Goal: Task Accomplishment & Management: Use online tool/utility

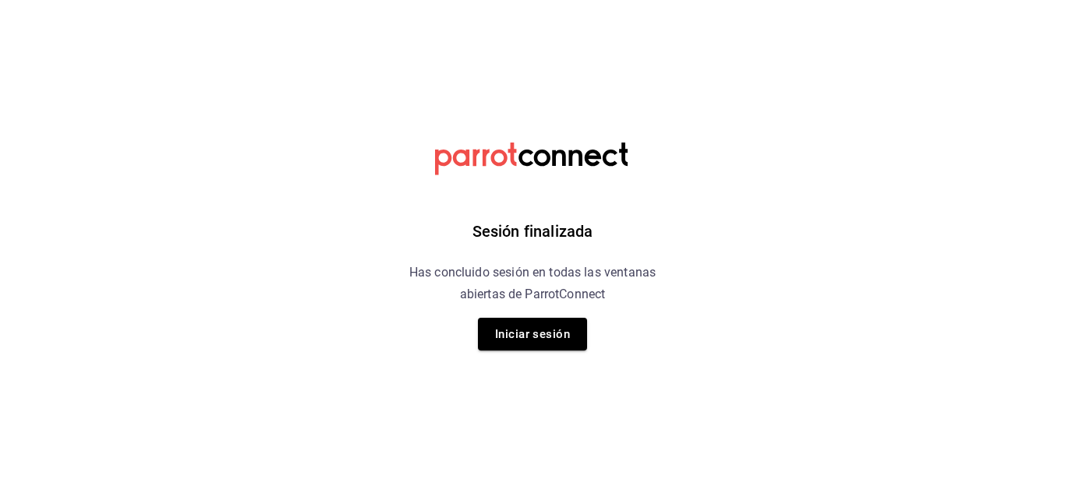
click at [489, 352] on div "Sesión finalizada Has concluido sesión en todas las ventanas abiertas de Parrot…" at bounding box center [533, 246] width 394 height 493
click at [514, 336] on button "Iniciar sesión" at bounding box center [532, 334] width 109 height 33
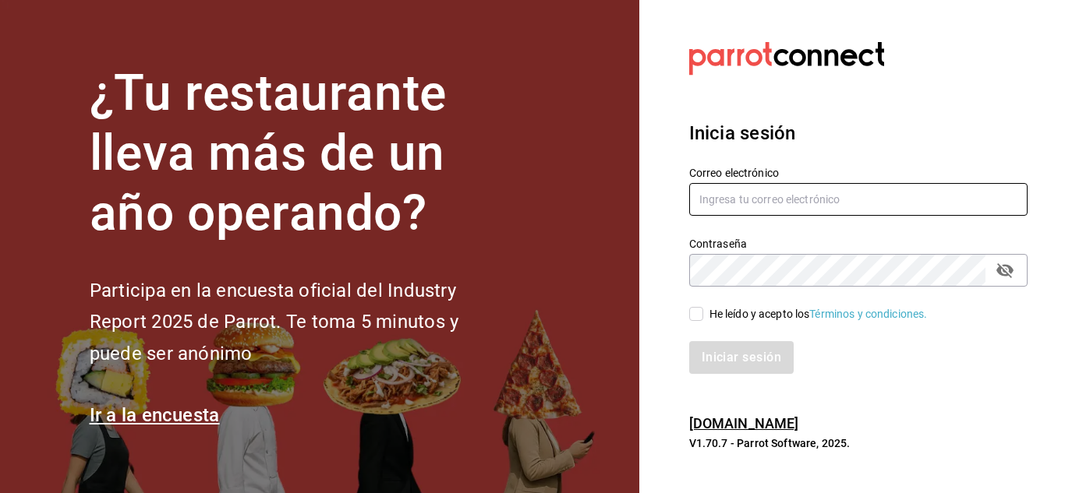
click at [793, 198] on input "text" at bounding box center [858, 199] width 338 height 33
type input "C"
type input "chito.bill@gmail.com"
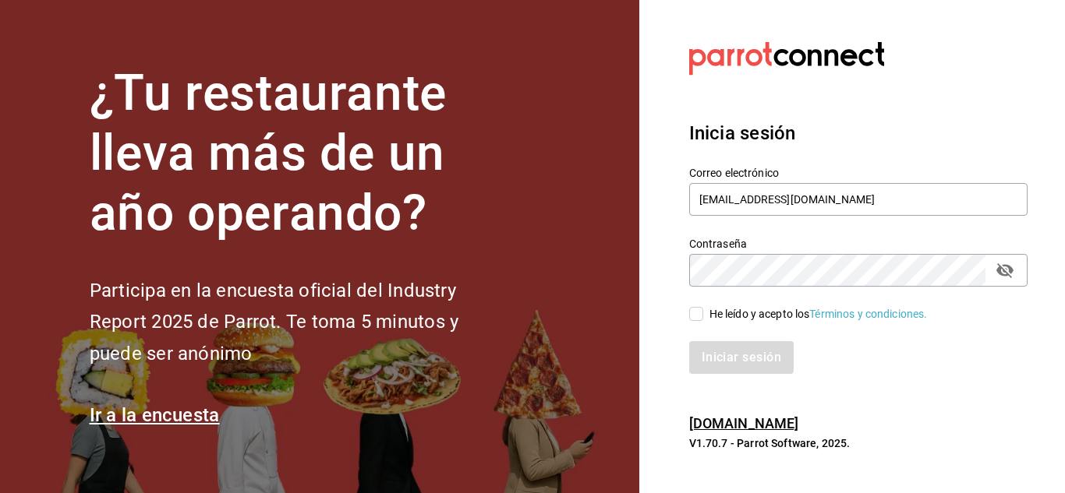
click at [701, 320] on input "He leído y acepto los Términos y condiciones." at bounding box center [696, 314] width 14 height 14
checkbox input "true"
click at [734, 355] on button "Iniciar sesión" at bounding box center [742, 357] width 106 height 33
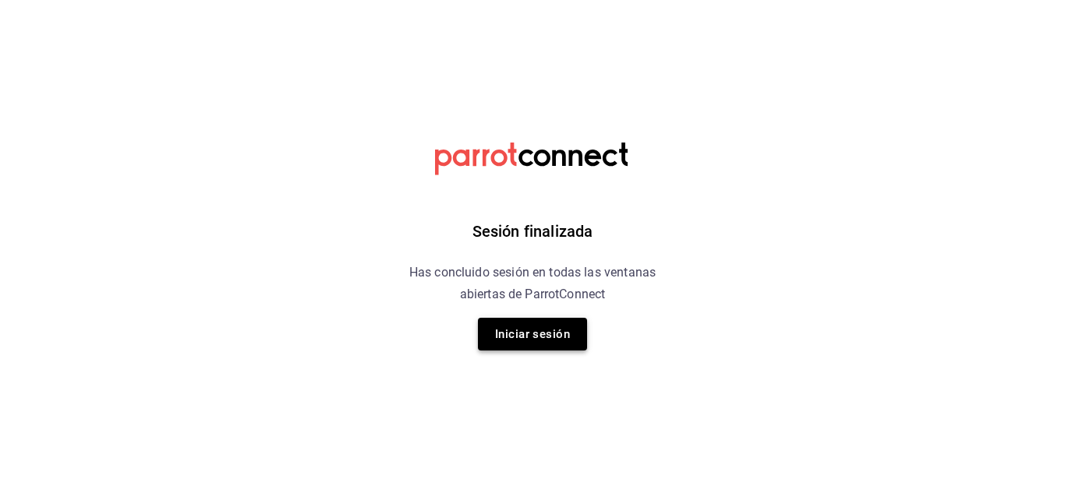
click at [582, 342] on button "Iniciar sesión" at bounding box center [532, 334] width 109 height 33
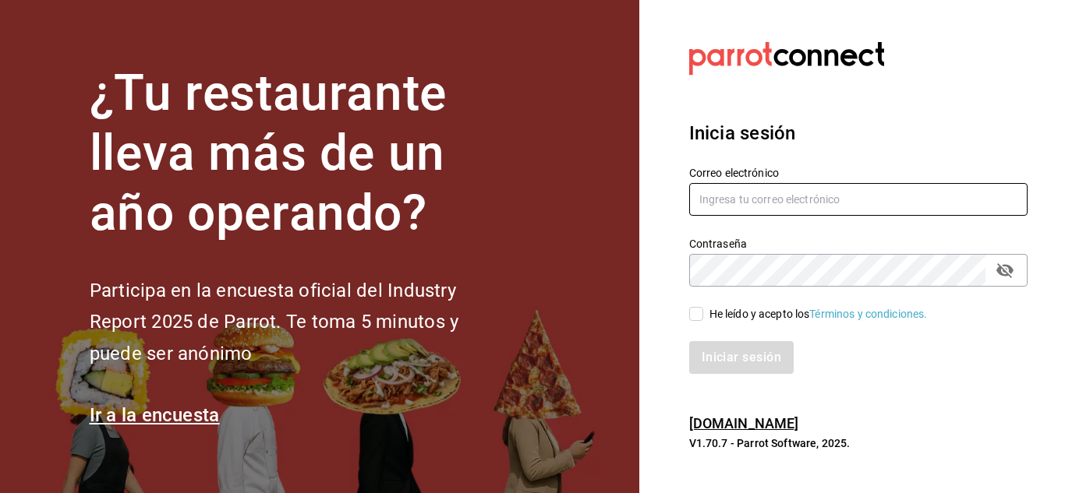
click at [786, 194] on input "text" at bounding box center [858, 199] width 338 height 33
type input "chito.bill@gmail.com"
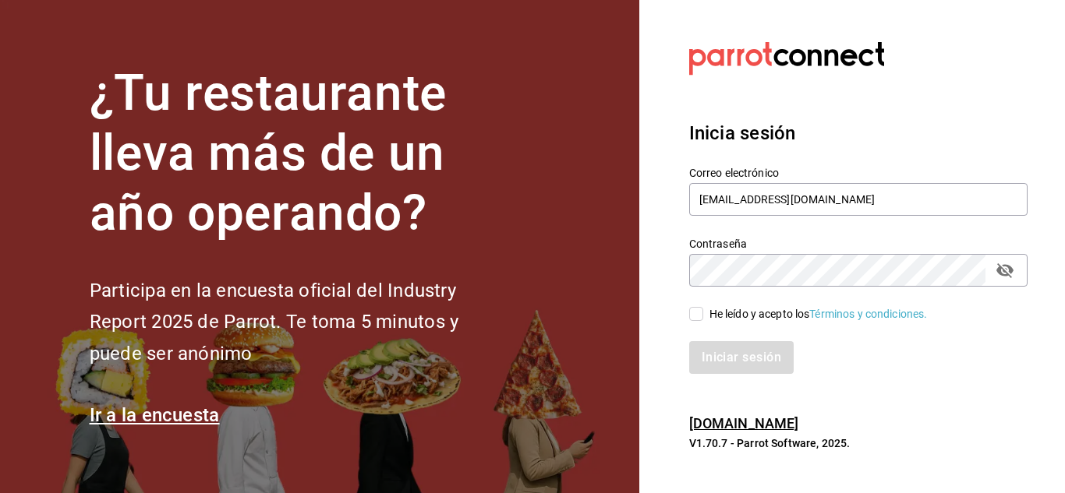
click at [693, 313] on input "He leído y acepto los Términos y condiciones." at bounding box center [696, 314] width 14 height 14
checkbox input "true"
click at [720, 357] on button "Iniciar sesión" at bounding box center [742, 357] width 106 height 33
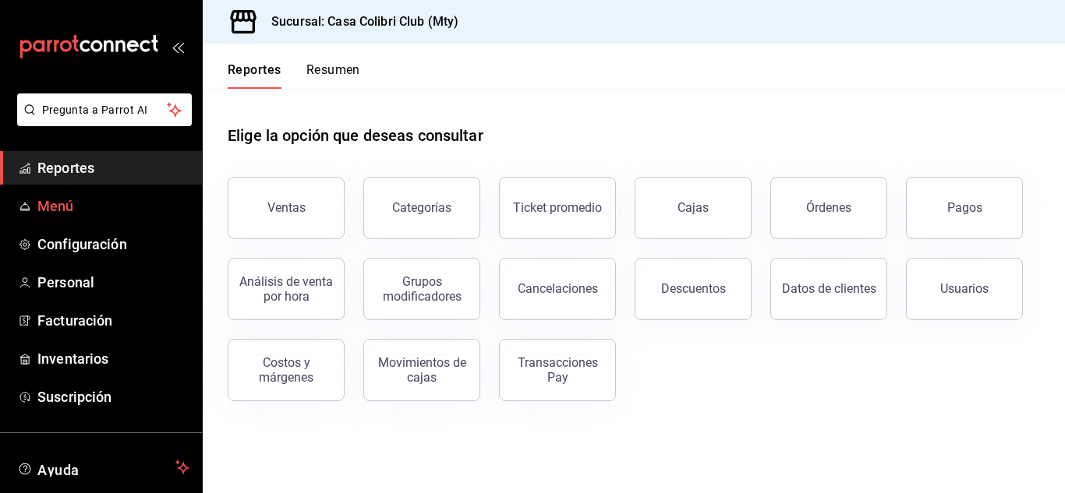
click at [58, 196] on span "Menú" at bounding box center [113, 206] width 152 height 21
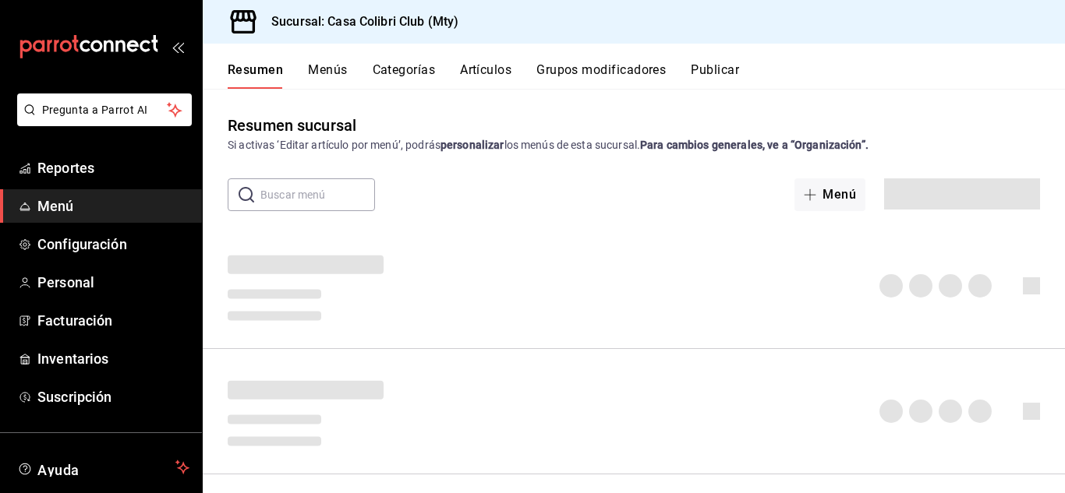
click at [362, 113] on div "Resumen sucursal Si activas ‘Editar artículo por menú’, podrás personalizar los…" at bounding box center [634, 291] width 862 height 404
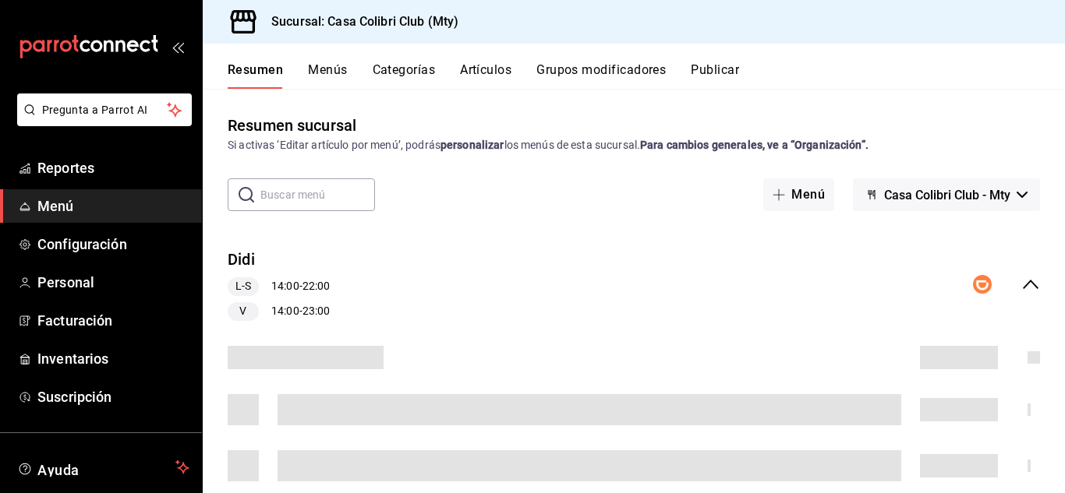
click at [61, 199] on span "Menú" at bounding box center [113, 206] width 152 height 21
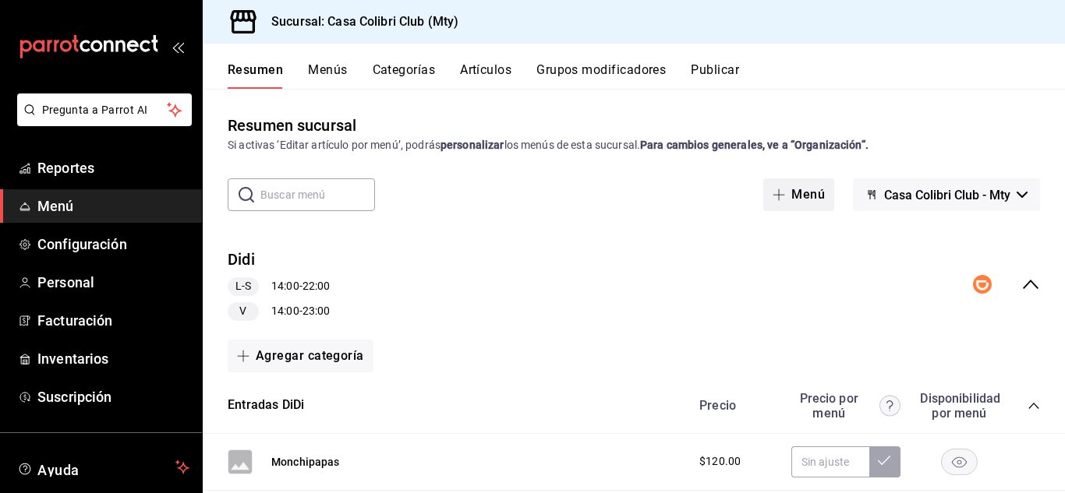
click at [767, 202] on button "Menú" at bounding box center [798, 194] width 71 height 33
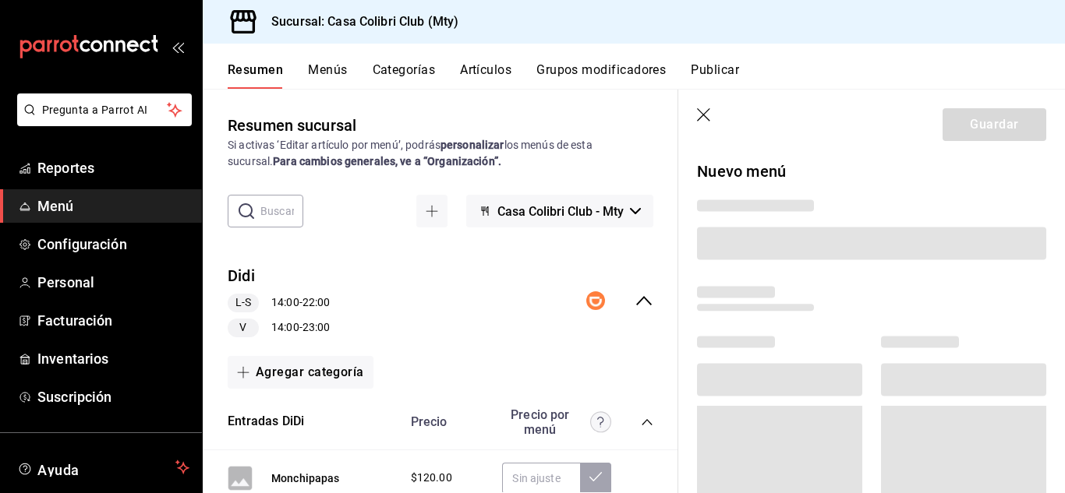
click at [698, 127] on header "Guardar" at bounding box center [871, 122] width 387 height 64
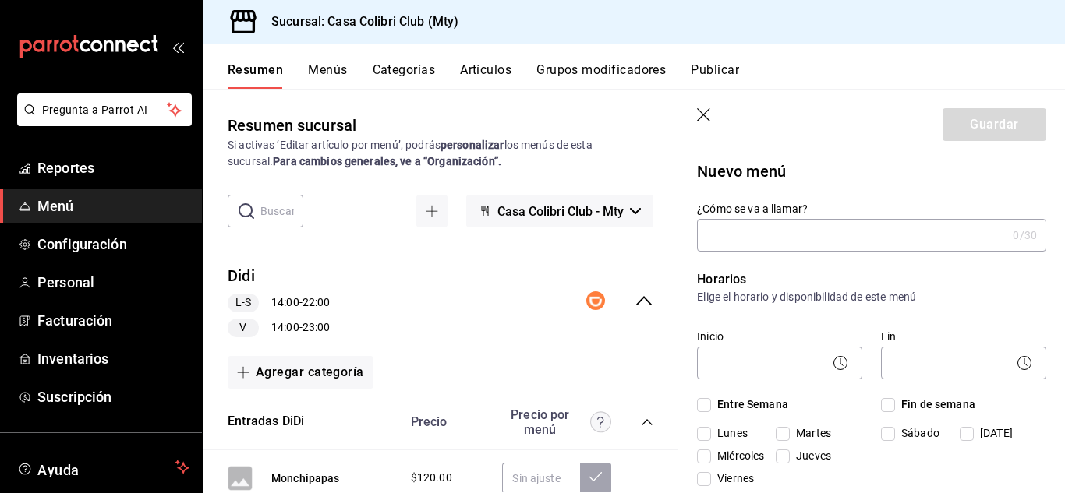
click at [702, 106] on header "Guardar" at bounding box center [871, 122] width 387 height 64
click at [699, 113] on icon "button" at bounding box center [705, 116] width 16 height 16
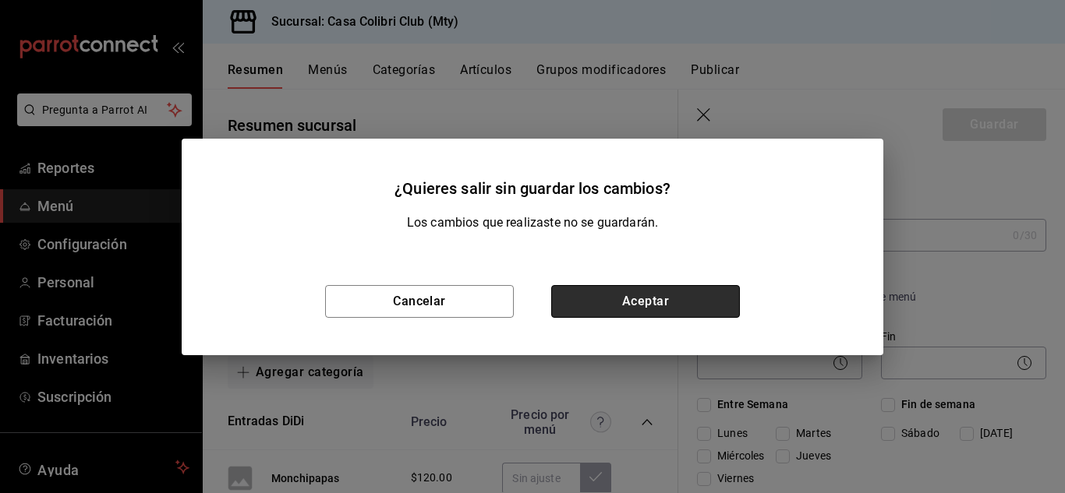
click at [613, 289] on button "Aceptar" at bounding box center [645, 301] width 189 height 33
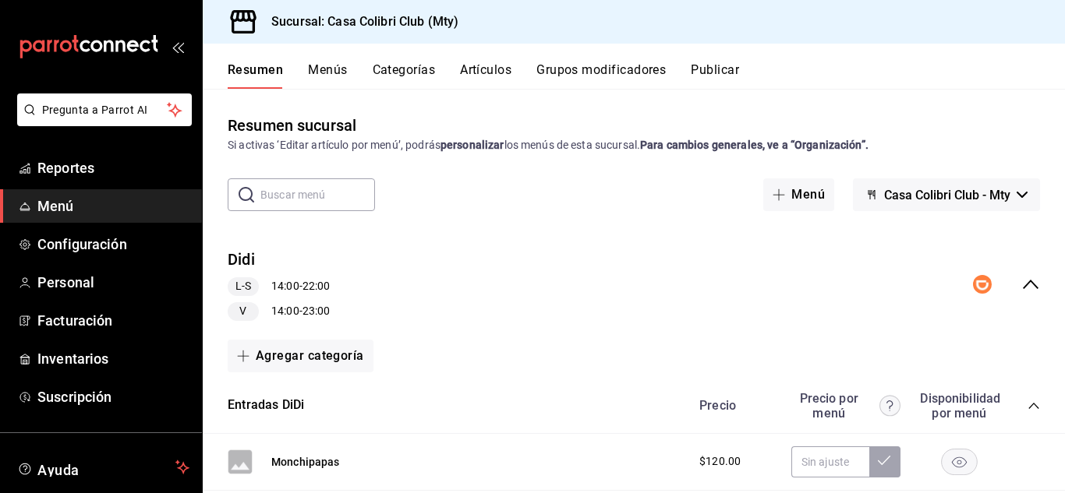
click at [74, 201] on span "Menú" at bounding box center [113, 206] width 152 height 21
click at [328, 67] on button "Menús" at bounding box center [327, 75] width 39 height 27
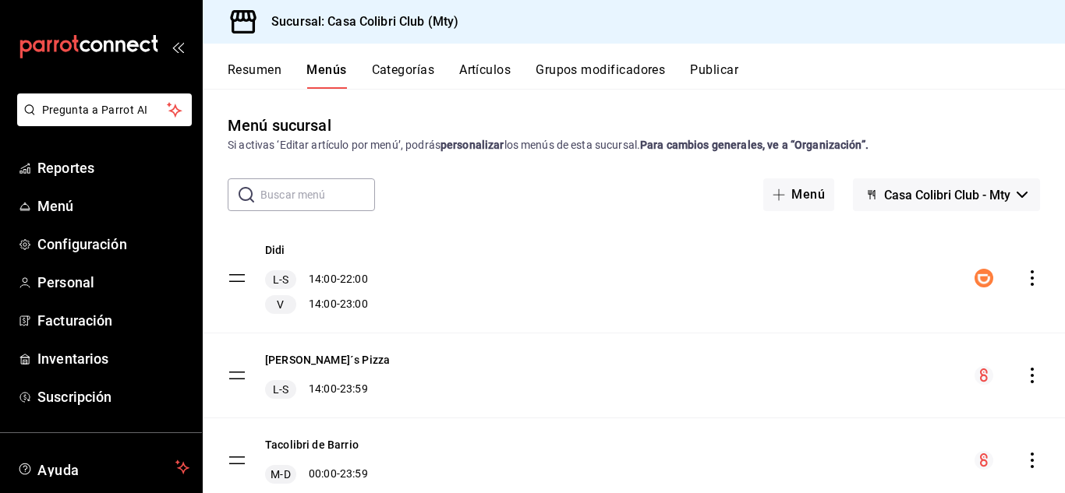
click at [401, 67] on button "Categorías" at bounding box center [403, 75] width 63 height 27
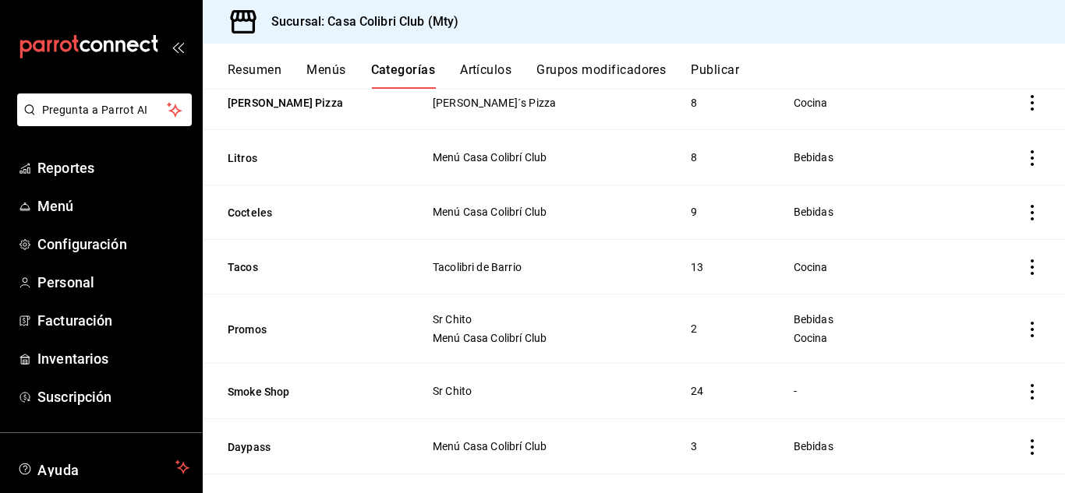
scroll to position [408, 0]
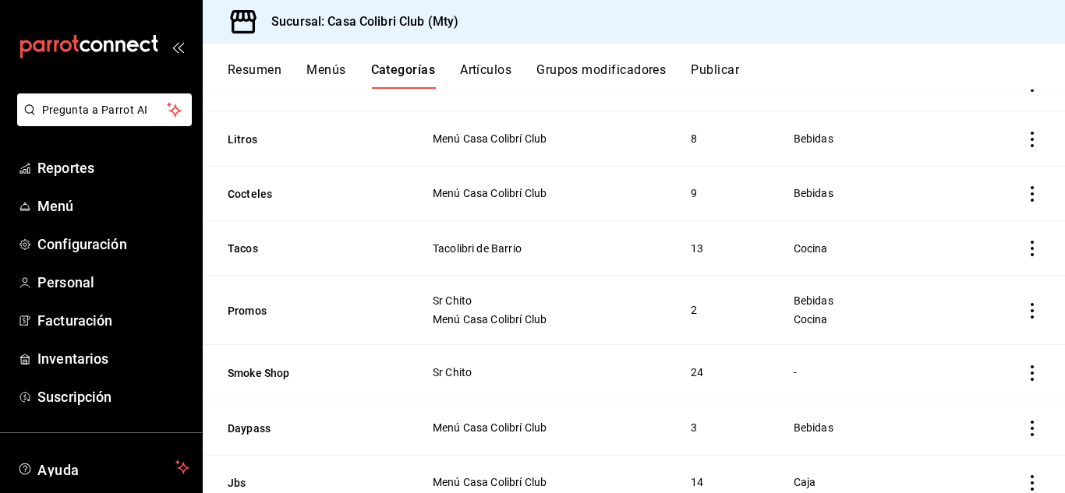
click at [1024, 305] on icon "actions" at bounding box center [1032, 311] width 16 height 16
click at [986, 352] on li "Editar" at bounding box center [960, 342] width 94 height 32
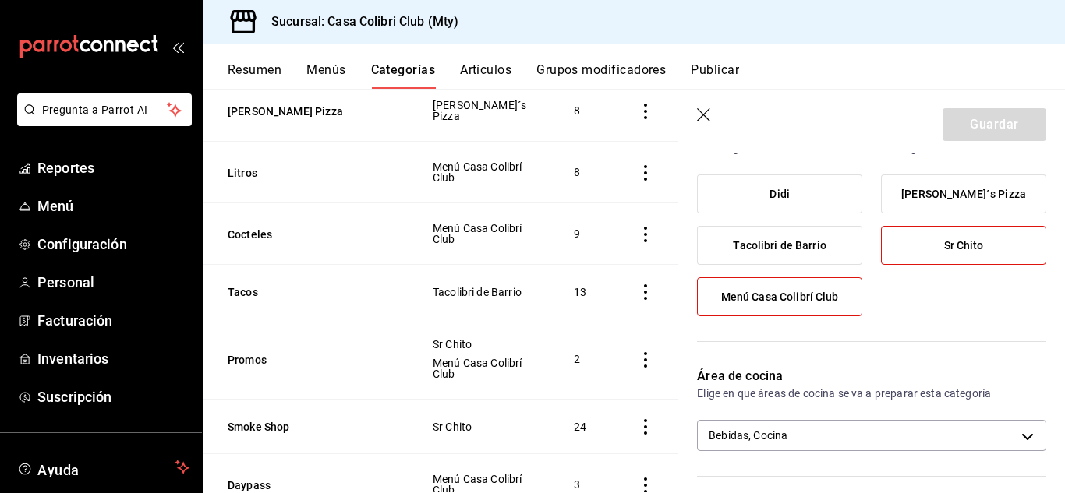
scroll to position [158, 0]
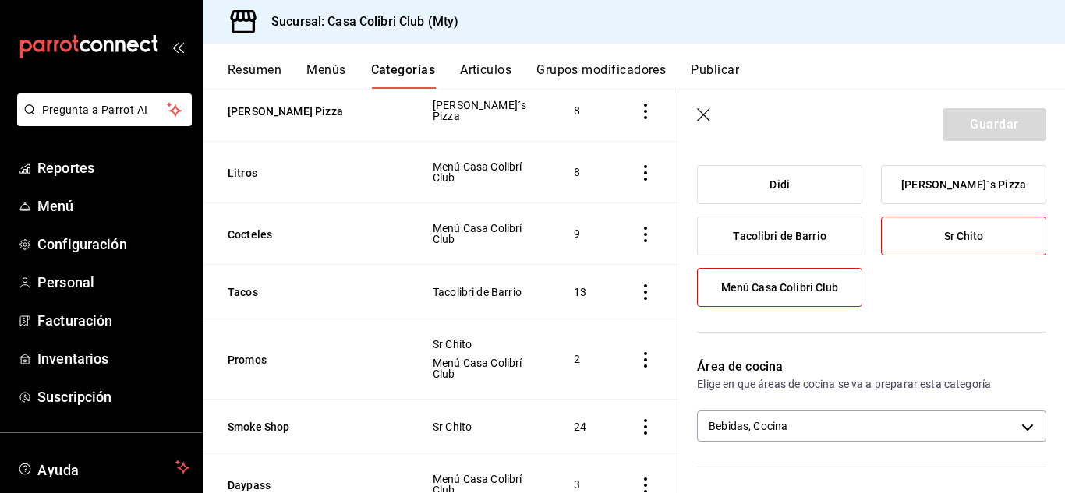
click at [988, 239] on label "Sr Chito" at bounding box center [964, 235] width 164 height 37
click at [0, 0] on input "Sr Chito" at bounding box center [0, 0] width 0 height 0
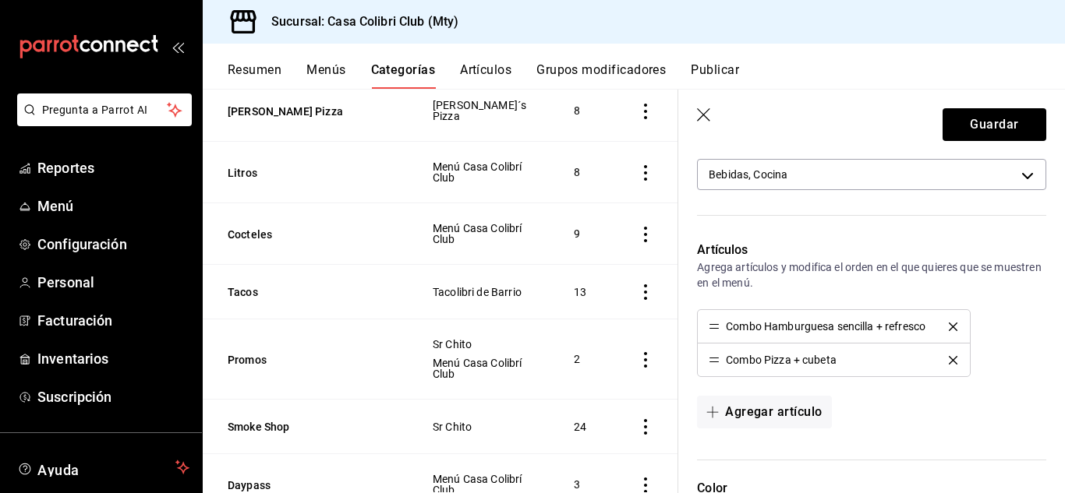
scroll to position [461, 0]
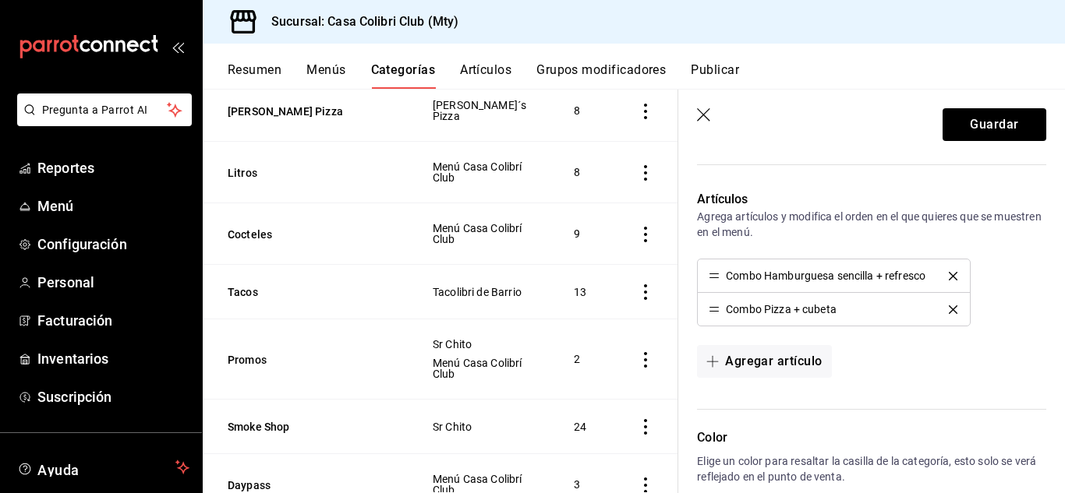
click at [493, 77] on button "Artículos" at bounding box center [485, 75] width 51 height 27
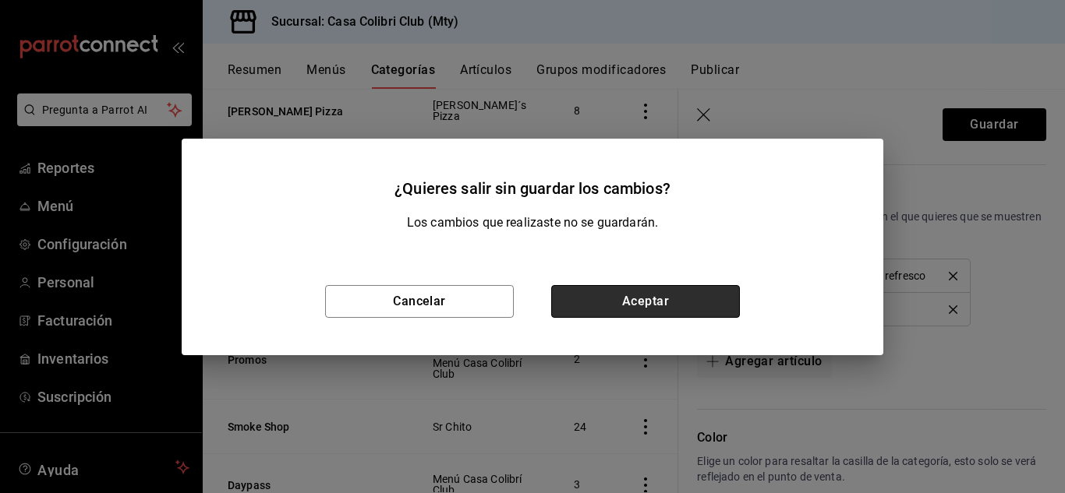
click at [645, 293] on button "Aceptar" at bounding box center [645, 301] width 189 height 33
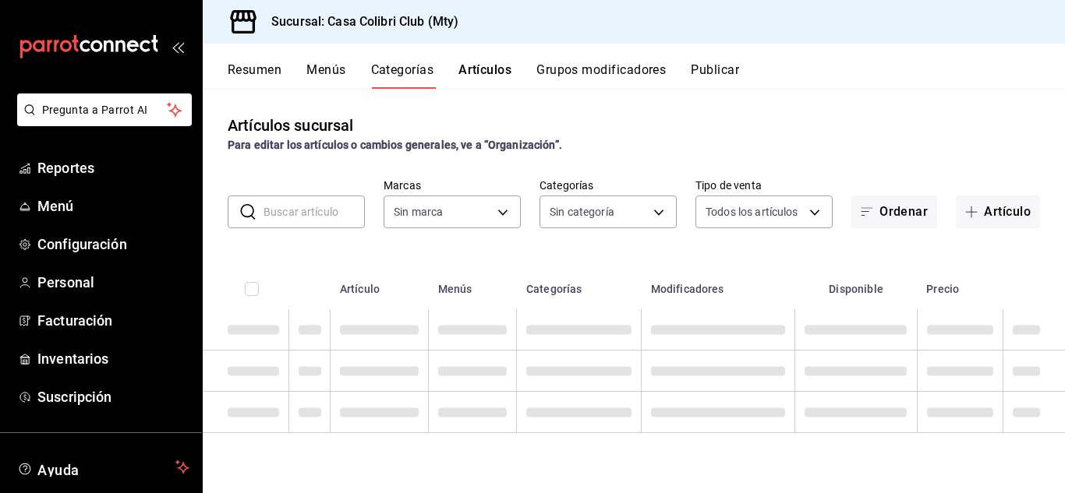
click at [487, 72] on button "Artículos" at bounding box center [484, 75] width 53 height 27
type input "51376f23-c189-4798-a143-22766f9dfc19"
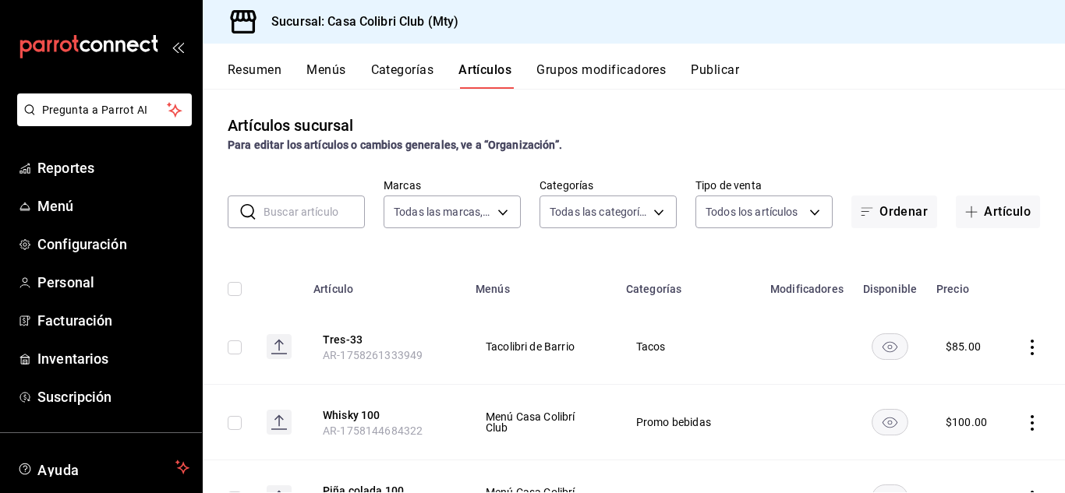
type input "1e09e1e7-360e-4b67-8e2d-7d2a6ae768ea,482bd3a8-4b9f-4ec9-9e46-bdcc37fa16a8,638e4…"
click at [487, 72] on button "Artículos" at bounding box center [484, 75] width 53 height 27
click at [963, 205] on button "Artículo" at bounding box center [998, 212] width 84 height 33
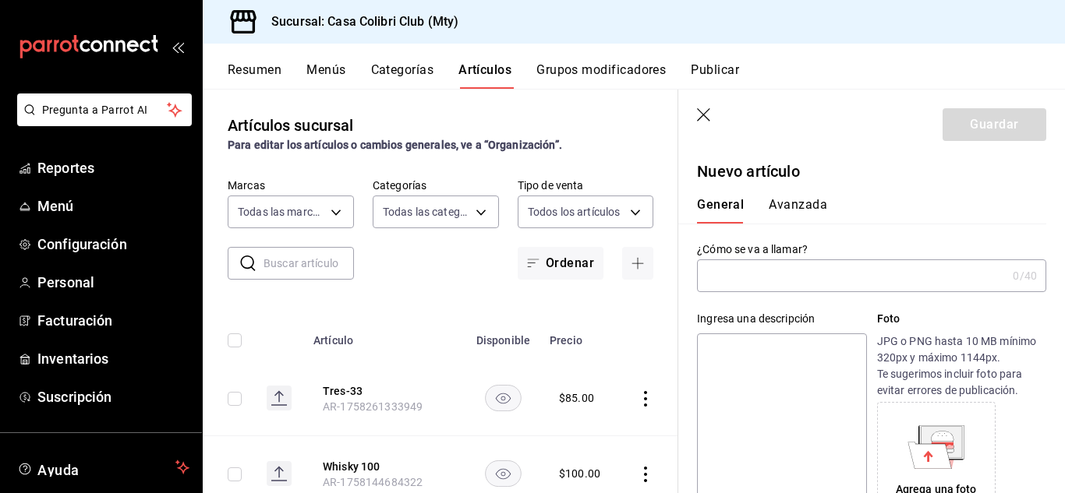
click at [762, 272] on input "text" at bounding box center [851, 275] width 309 height 31
type input "t"
click at [737, 275] on input "Tacosy chela" at bounding box center [848, 275] width 303 height 31
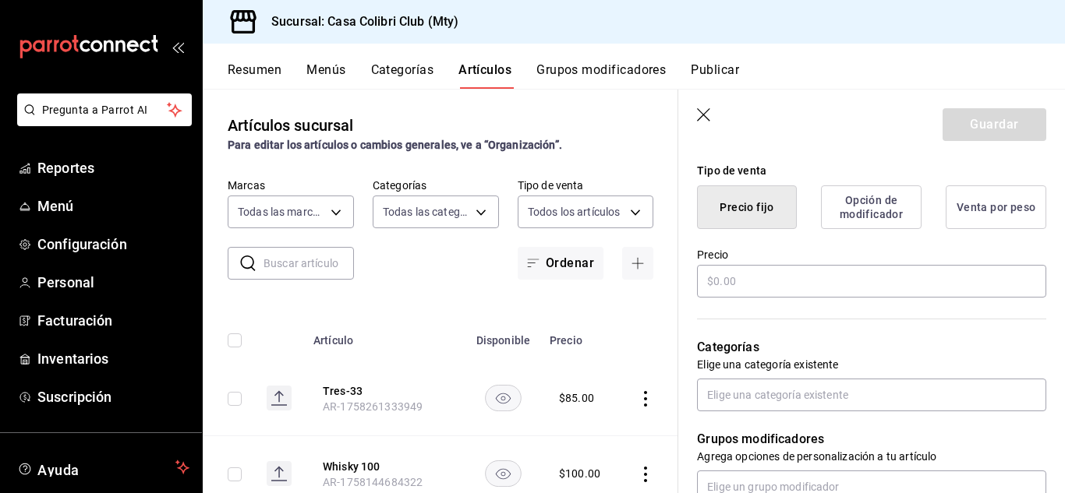
scroll to position [408, 0]
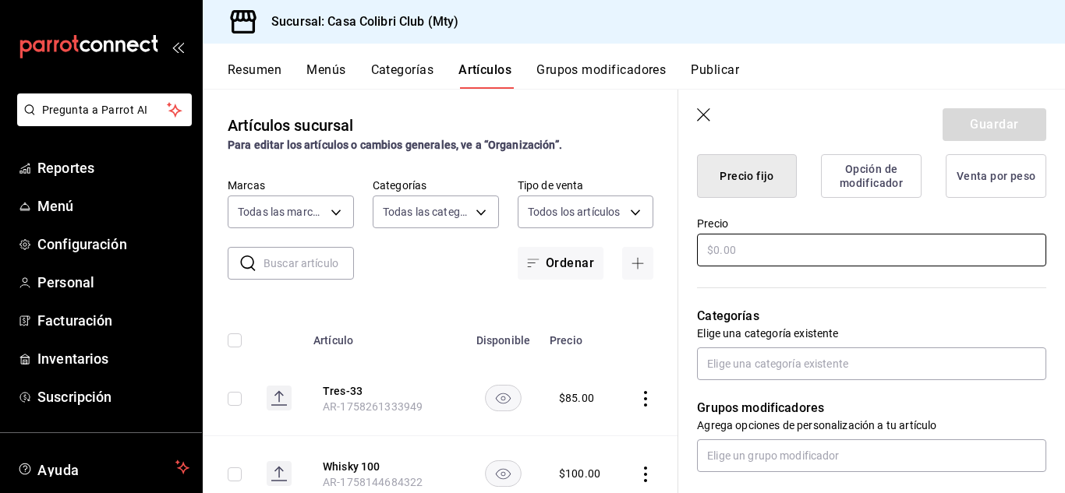
type input "Tacos y chela"
click at [938, 245] on input "text" at bounding box center [871, 250] width 349 height 33
type input "$199.00"
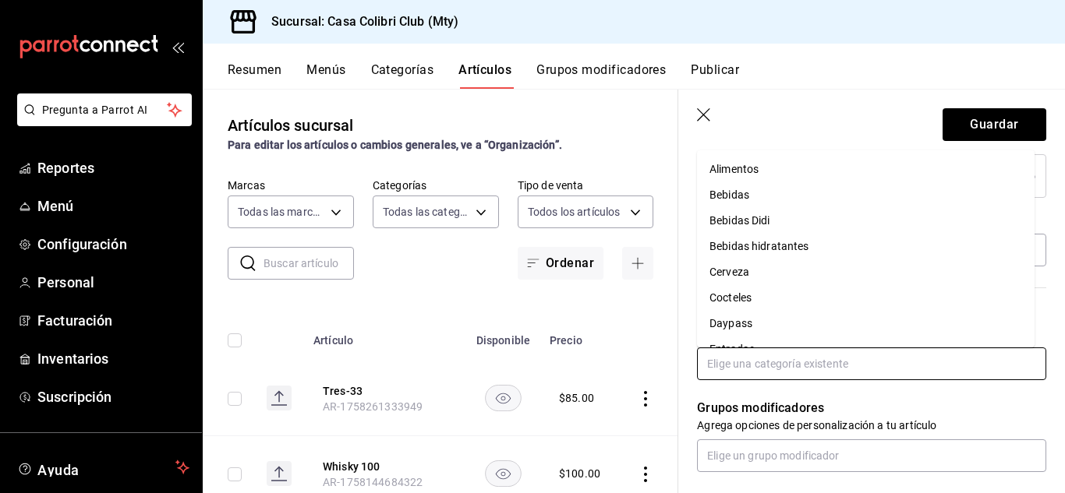
click at [863, 363] on input "text" at bounding box center [871, 364] width 349 height 33
click at [960, 170] on li "Alimentos" at bounding box center [866, 170] width 338 height 26
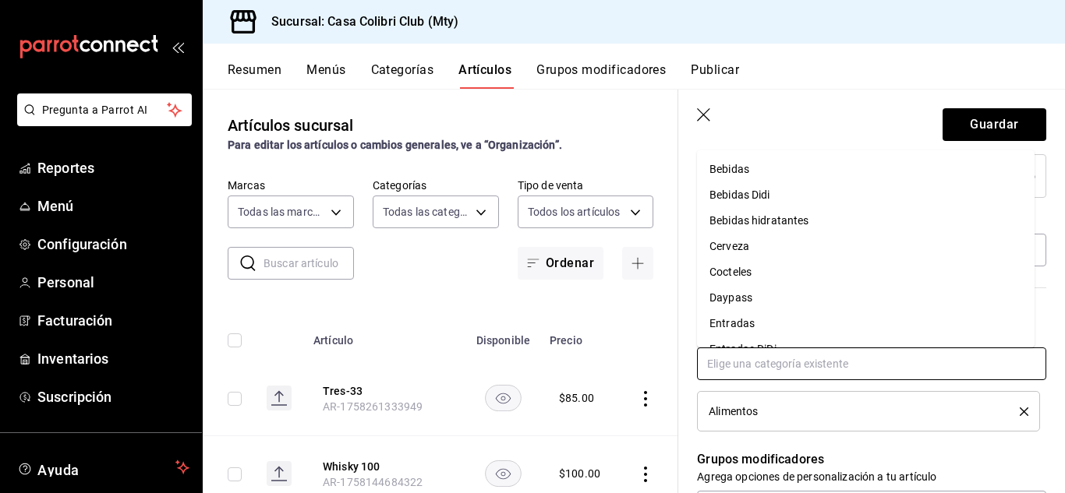
click at [867, 364] on input "text" at bounding box center [871, 364] width 349 height 33
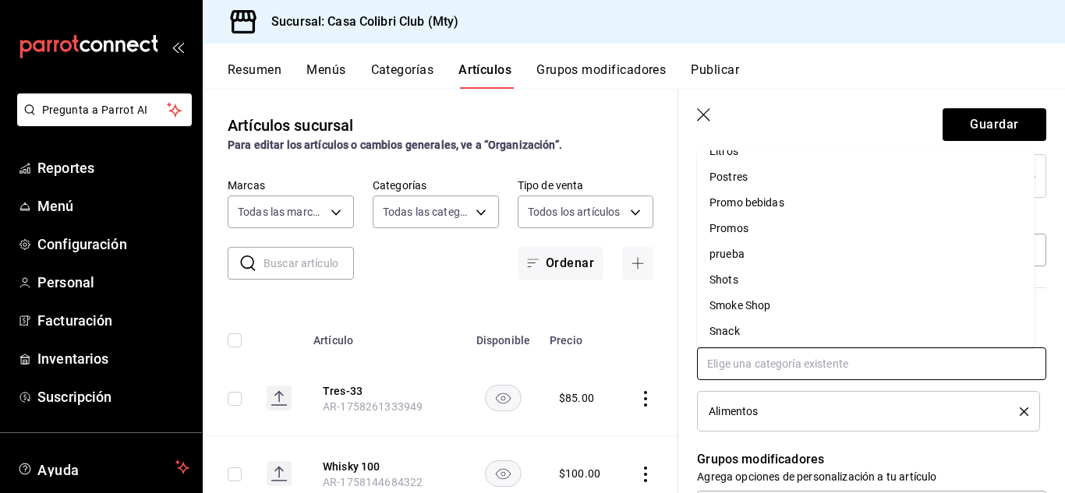
scroll to position [330, 0]
click at [851, 198] on li "Promos" at bounding box center [866, 200] width 338 height 26
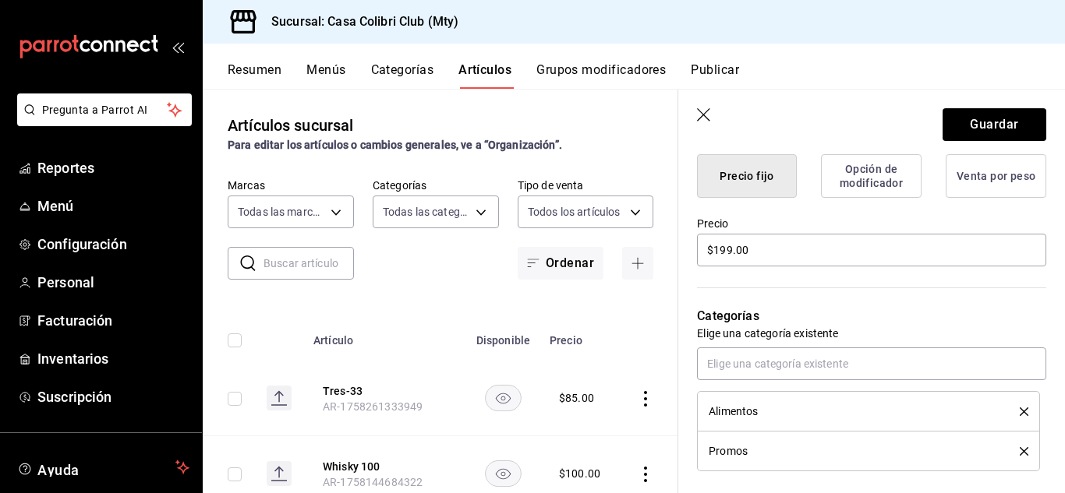
click at [1020, 409] on icon "delete" at bounding box center [1024, 412] width 9 height 9
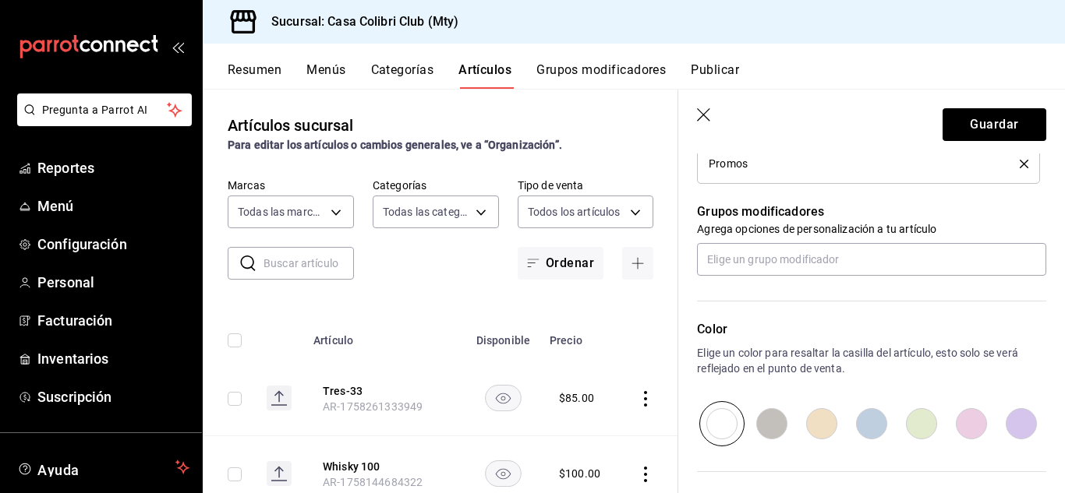
scroll to position [658, 0]
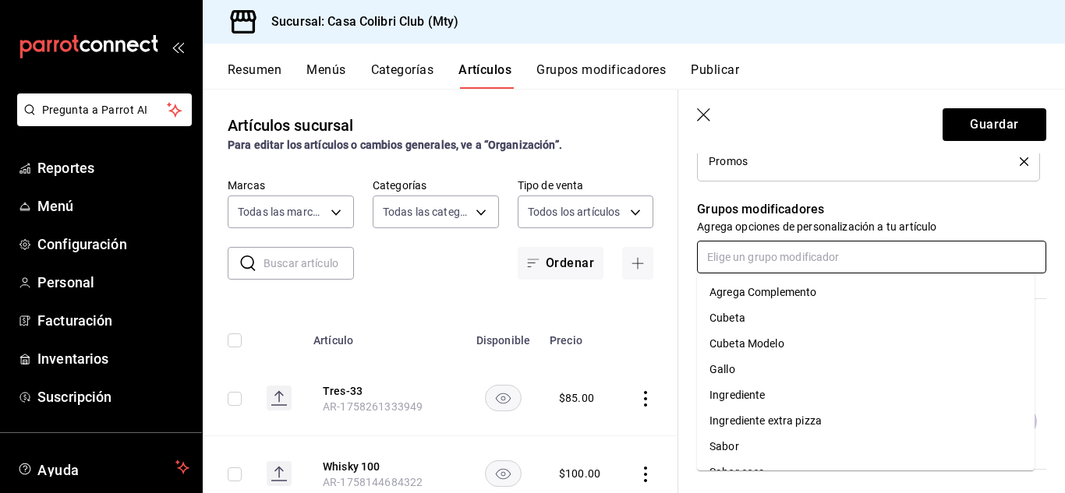
click at [909, 251] on input "text" at bounding box center [871, 257] width 349 height 33
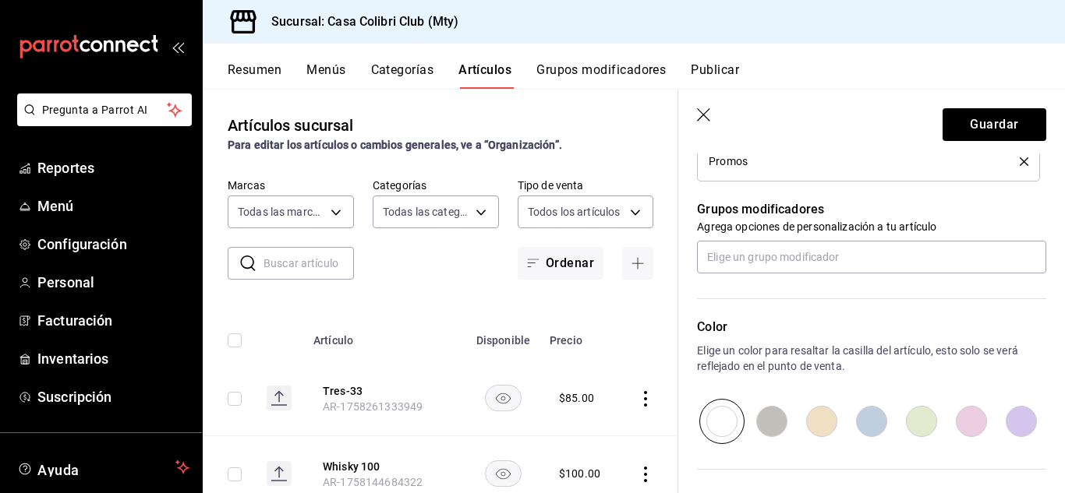
click at [983, 200] on div "Grupos modificadores Agrega opciones de personalización a tu artículo" at bounding box center [862, 228] width 368 height 92
click at [995, 120] on button "Guardar" at bounding box center [994, 124] width 104 height 33
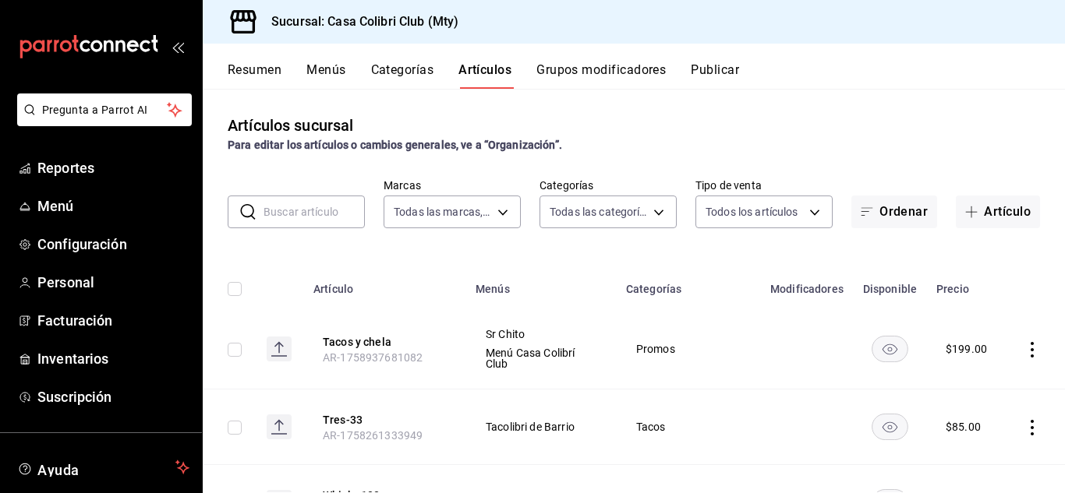
click at [415, 64] on div "Resumen Menús Categorías Artículos Grupos modificadores Publicar" at bounding box center [634, 66] width 862 height 45
click at [415, 64] on button "Categorías" at bounding box center [402, 75] width 63 height 27
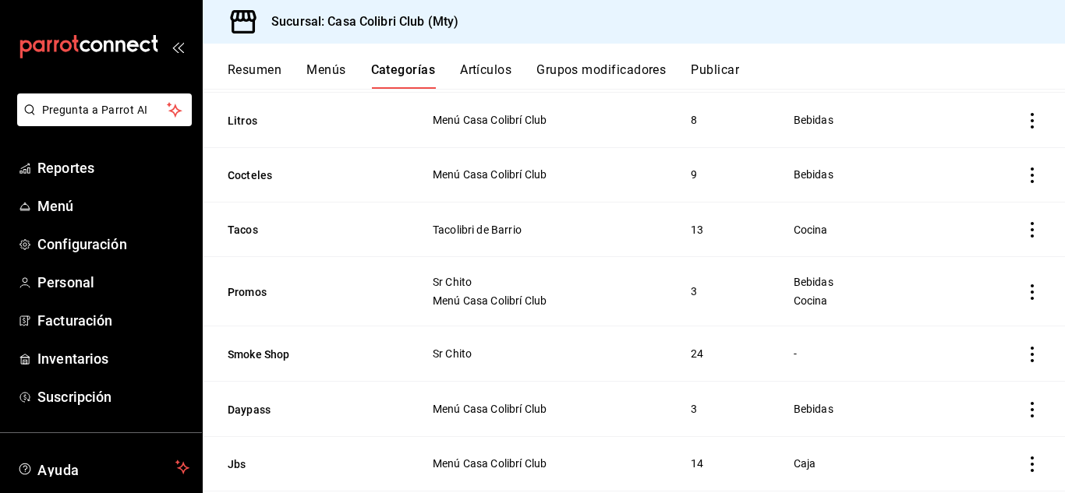
scroll to position [442, 0]
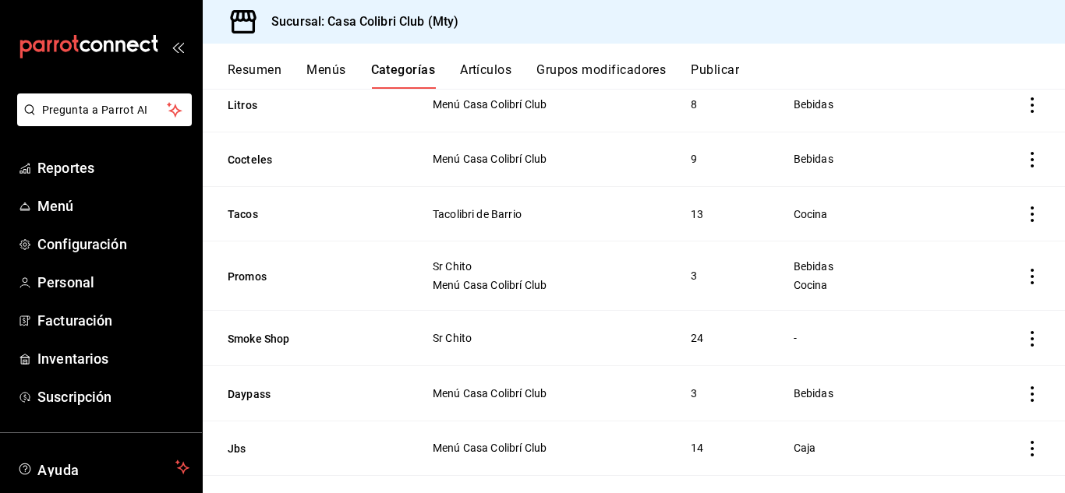
click at [1024, 275] on icon "actions" at bounding box center [1032, 277] width 16 height 16
click at [943, 320] on li "Editar" at bounding box center [960, 308] width 94 height 32
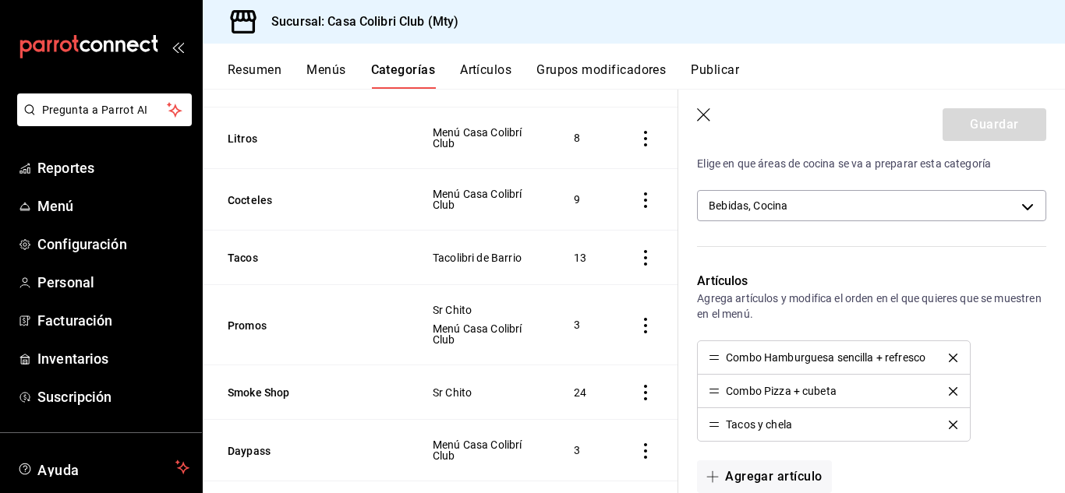
scroll to position [453, 0]
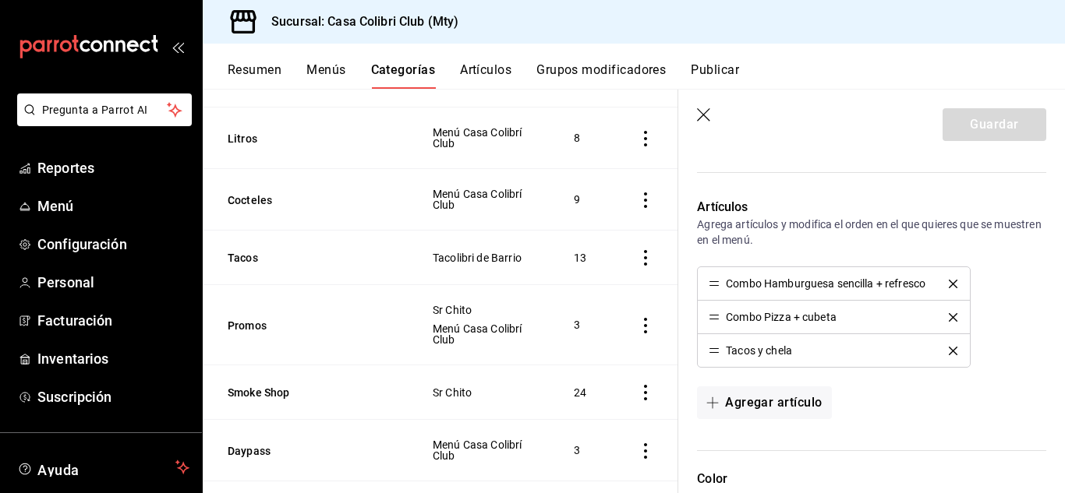
click at [697, 108] on icon "button" at bounding box center [705, 116] width 16 height 16
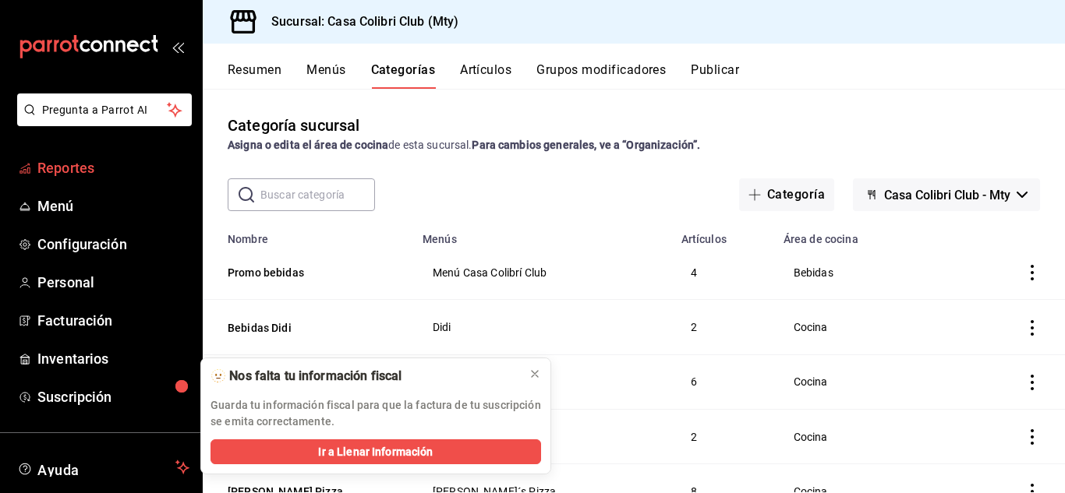
click at [80, 159] on span "Reportes" at bounding box center [113, 167] width 152 height 21
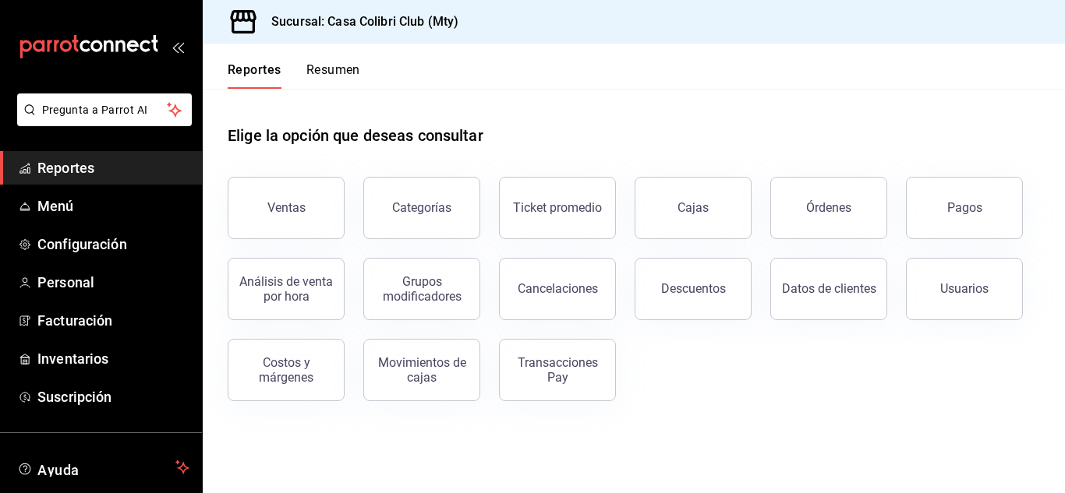
click at [262, 217] on button "Ventas" at bounding box center [286, 208] width 117 height 62
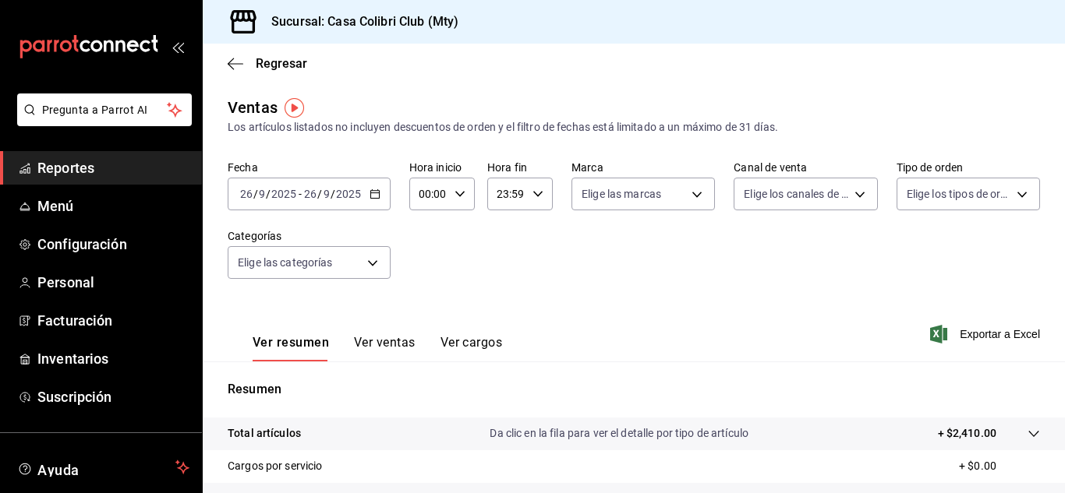
click at [115, 185] on ul "Reportes Menú Configuración Personal Facturación Inventarios Suscripción" at bounding box center [101, 282] width 202 height 263
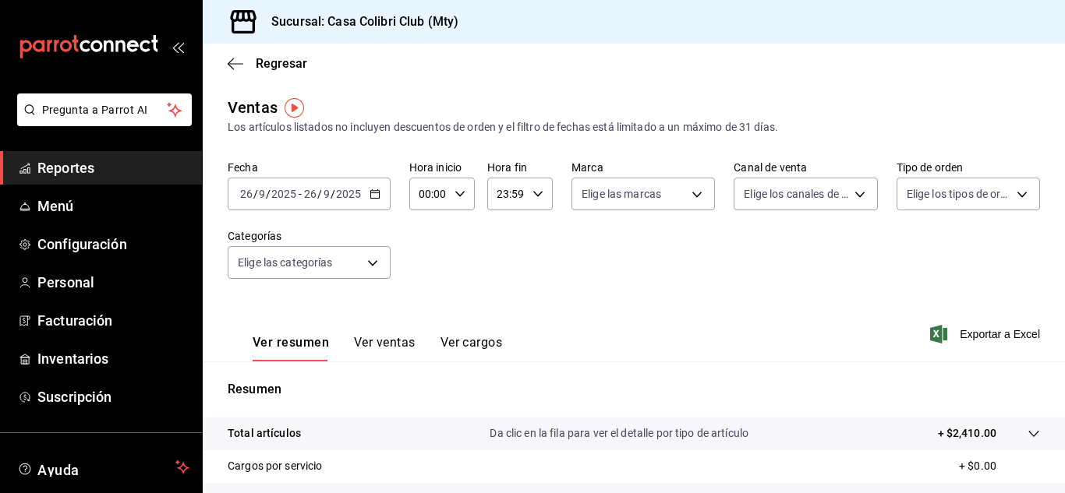
click at [115, 185] on ul "Reportes Menú Configuración Personal Facturación Inventarios Suscripción" at bounding box center [101, 282] width 202 height 263
